Goal: Information Seeking & Learning: Learn about a topic

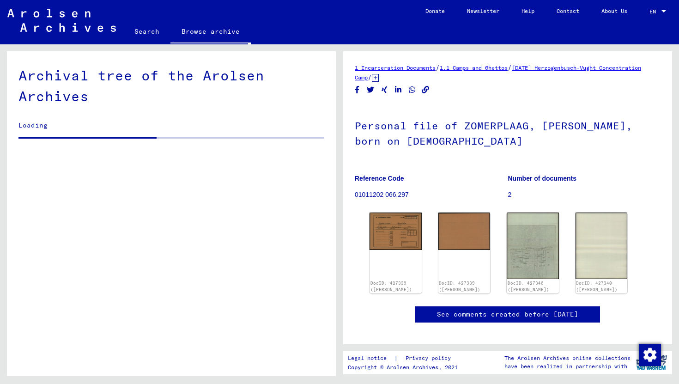
scroll to position [15970, 0]
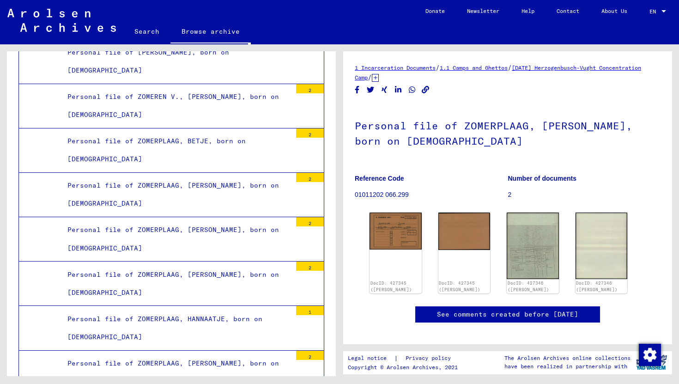
click at [376, 75] on link "[DATE] Herzogenbusch-Vught Concentration Camp" at bounding box center [498, 72] width 287 height 17
